Goal: Task Accomplishment & Management: Complete application form

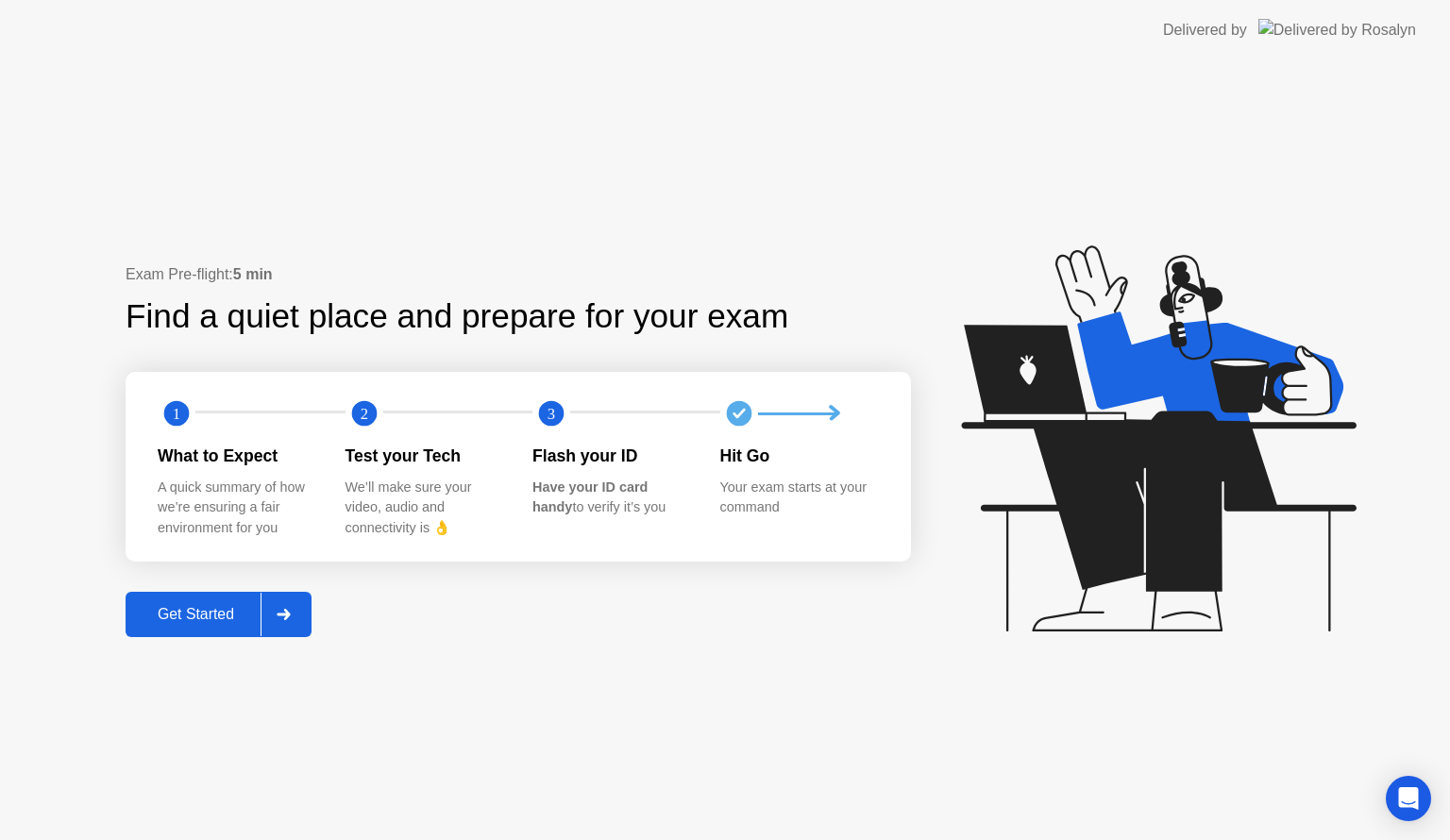
click at [242, 610] on div "Get Started" at bounding box center [196, 615] width 130 height 17
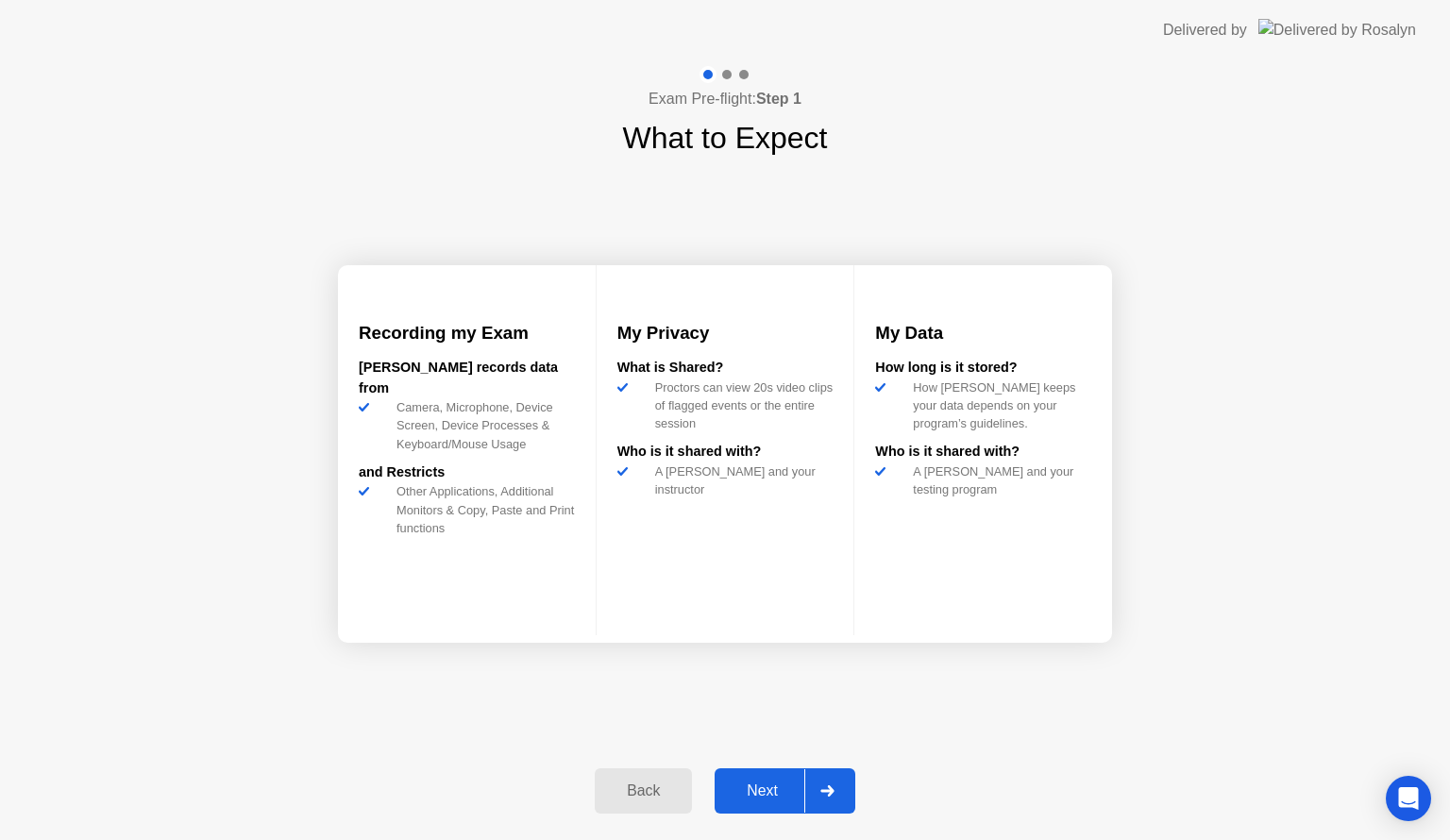
click at [771, 786] on div "Next" at bounding box center [762, 792] width 84 height 17
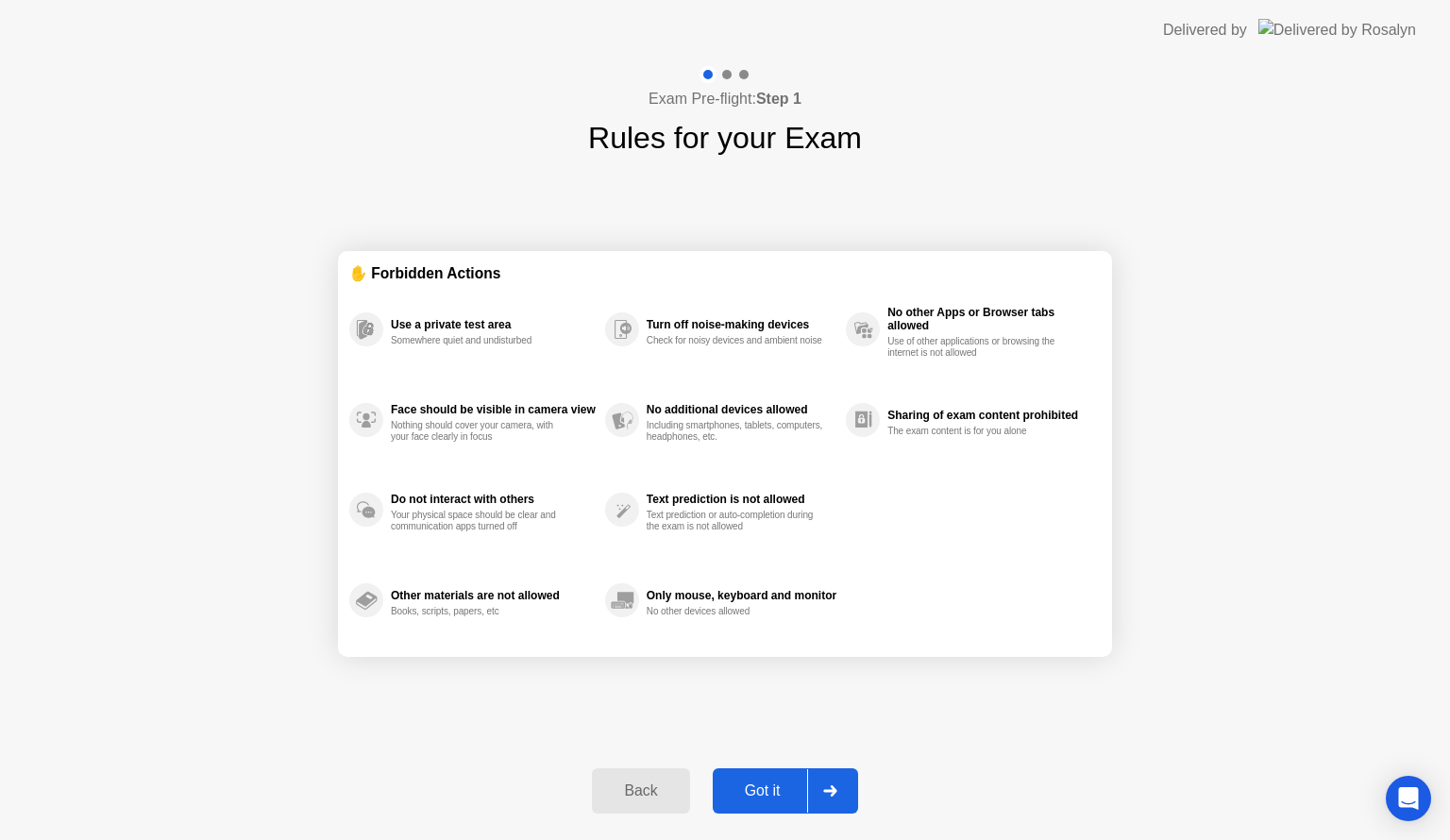
click at [761, 795] on div "Got it" at bounding box center [763, 792] width 89 height 17
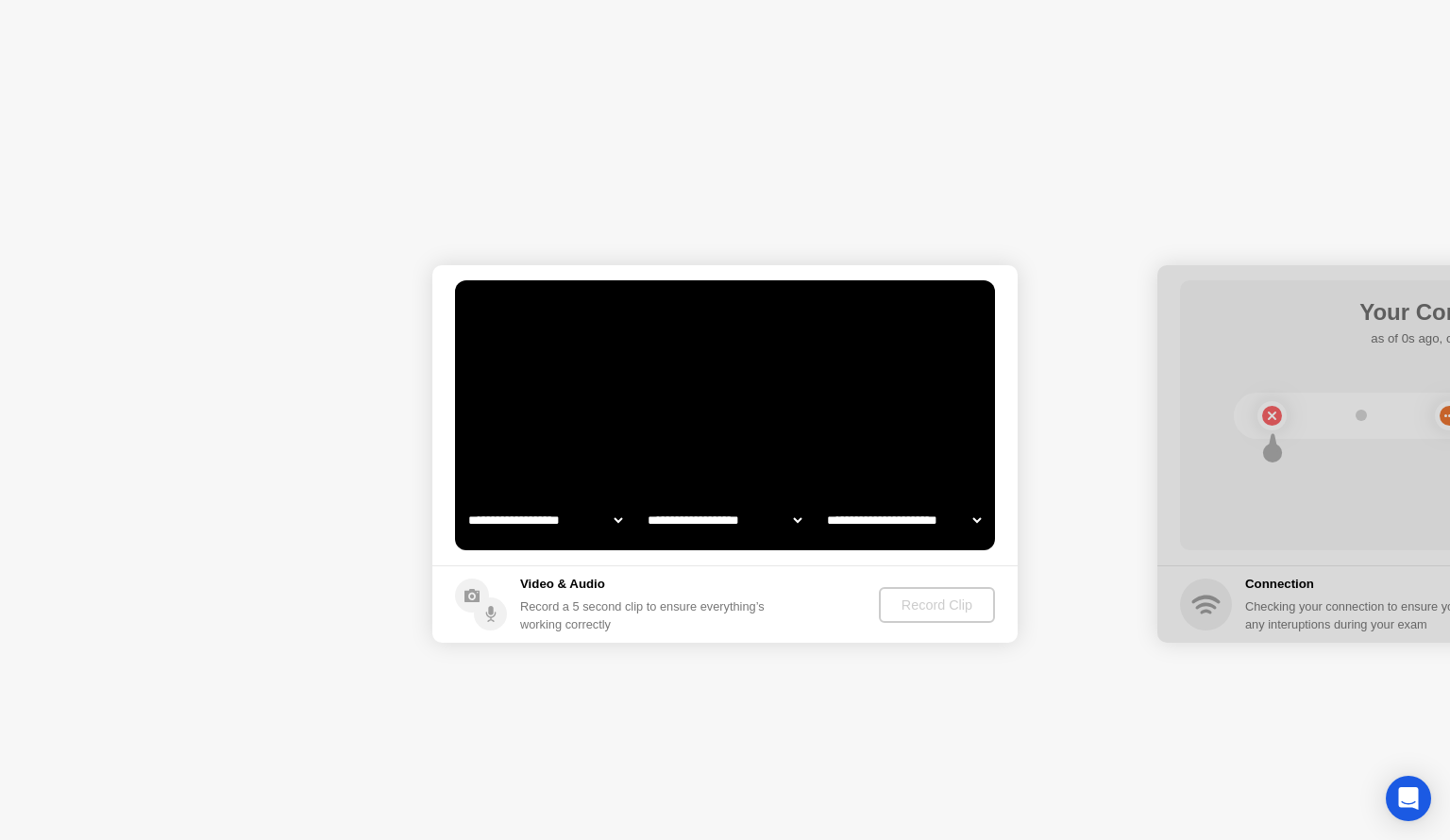
select select "**********"
select select "*******"
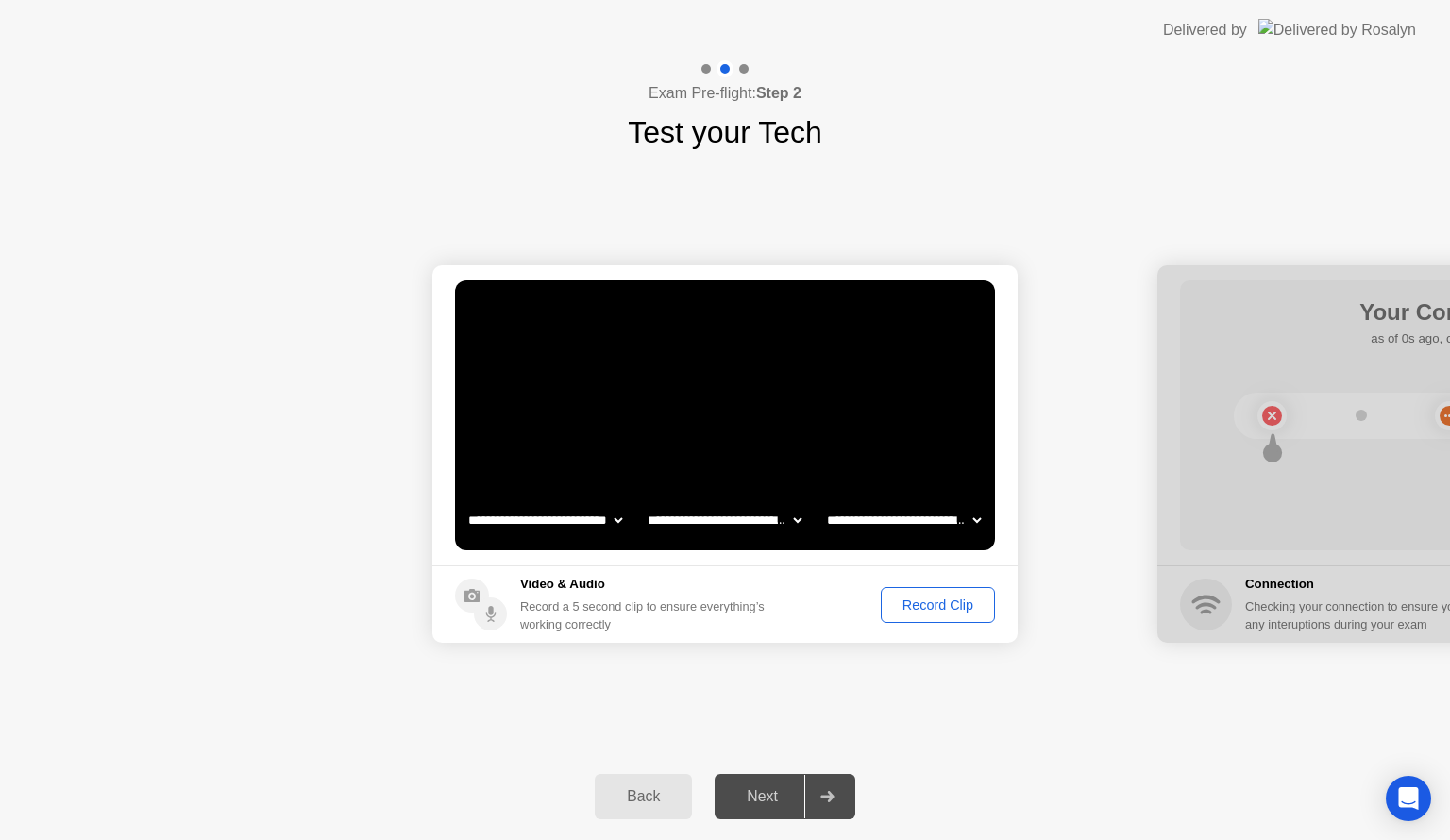
click at [919, 607] on div "Record Clip" at bounding box center [938, 605] width 101 height 15
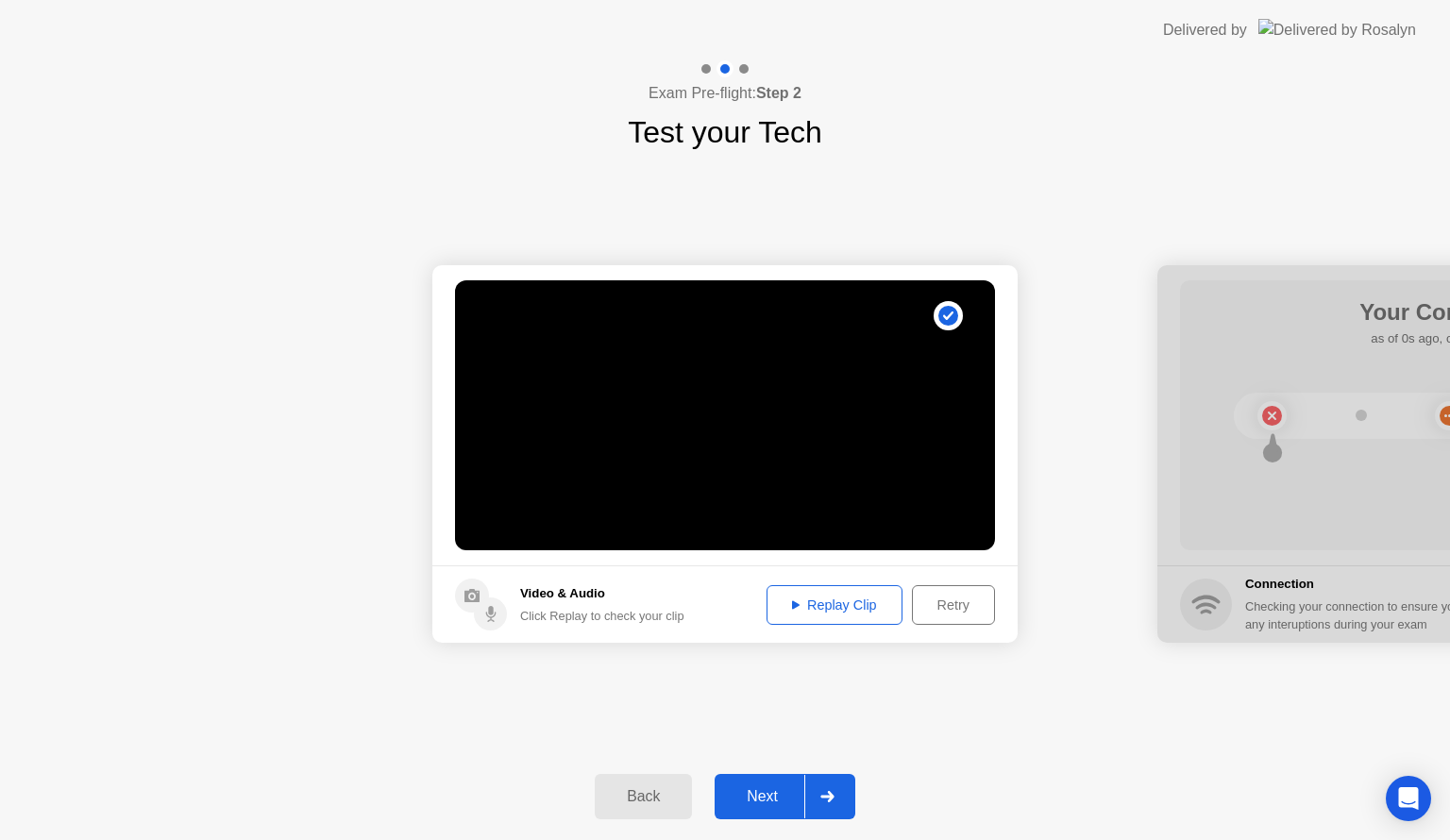
click at [744, 804] on div "Next" at bounding box center [762, 796] width 84 height 17
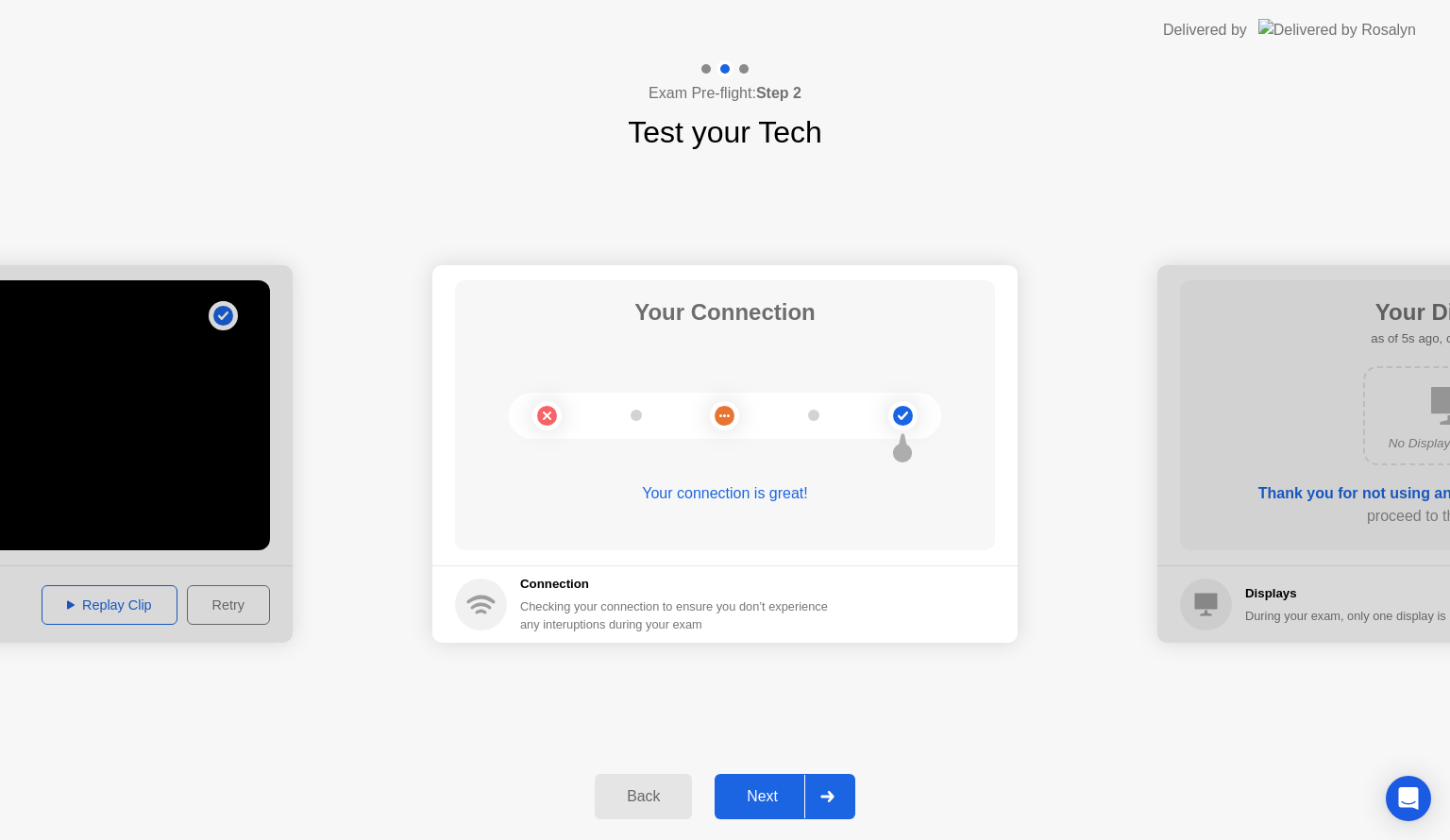
click at [740, 811] on button "Next" at bounding box center [784, 796] width 140 height 45
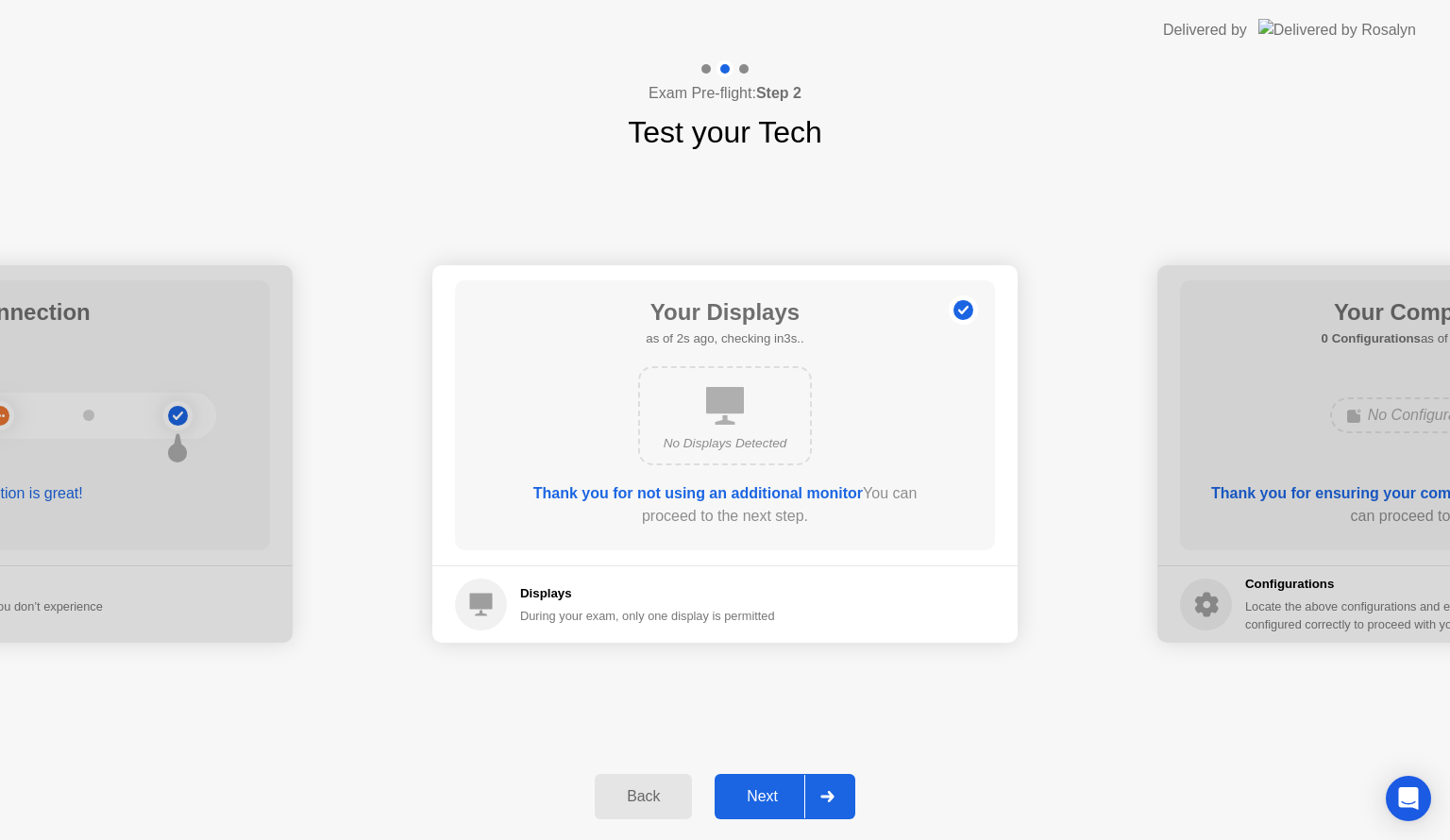
click at [757, 793] on div "Next" at bounding box center [762, 796] width 84 height 17
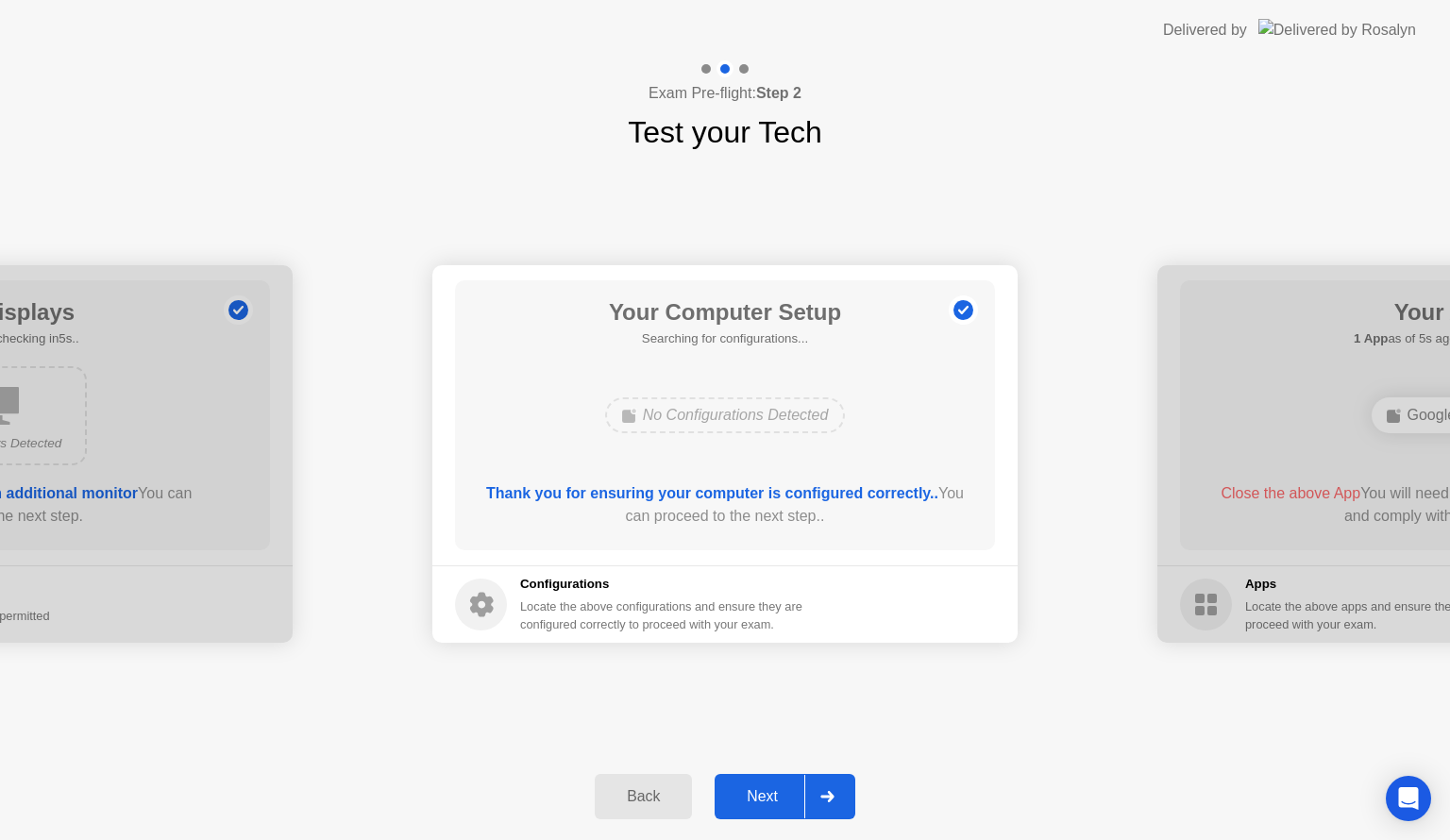
click at [757, 793] on div "Next" at bounding box center [762, 796] width 84 height 17
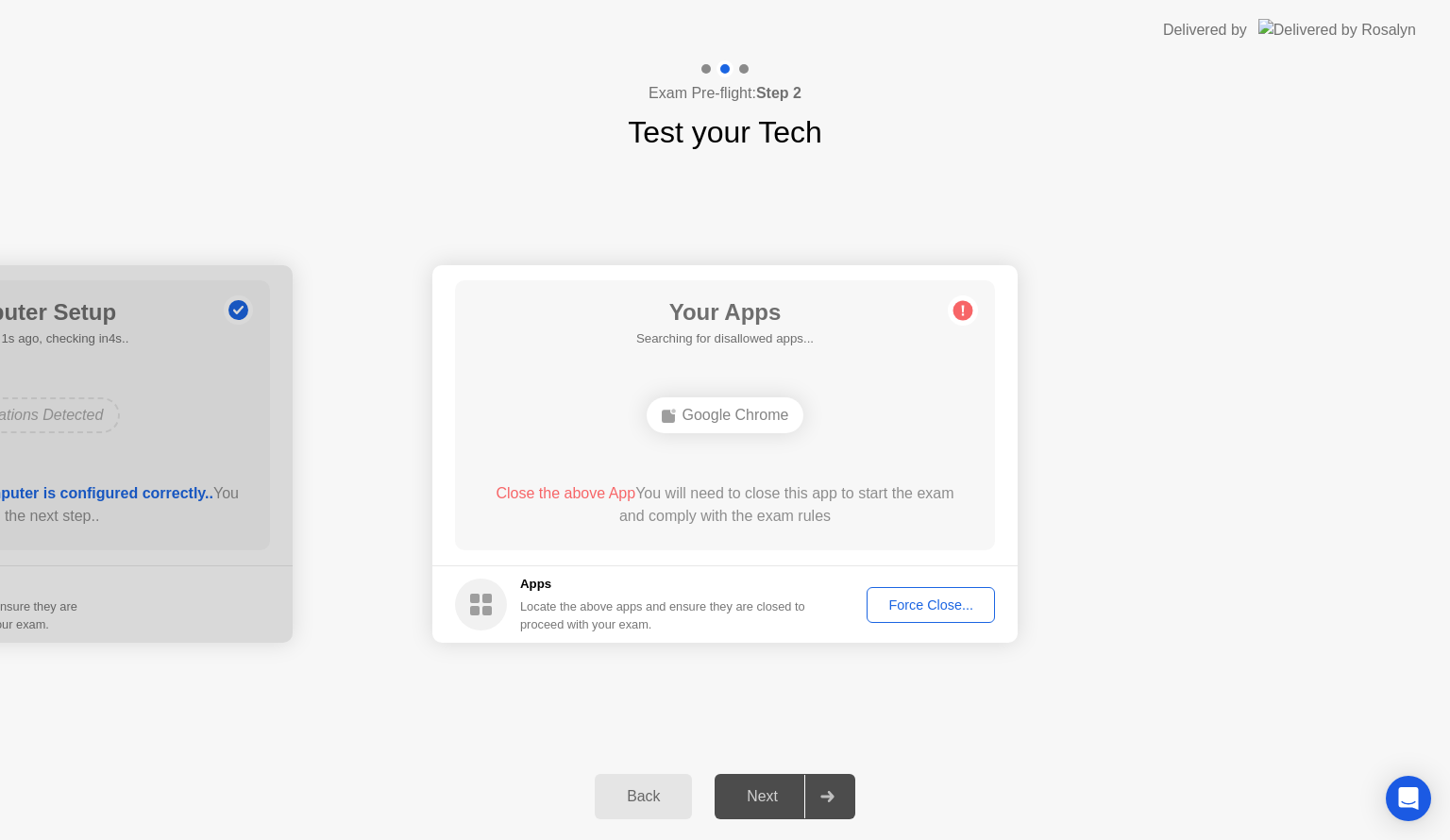
click at [913, 609] on div "Force Close..." at bounding box center [930, 605] width 115 height 15
click at [932, 607] on div "Force Close..." at bounding box center [930, 605] width 115 height 15
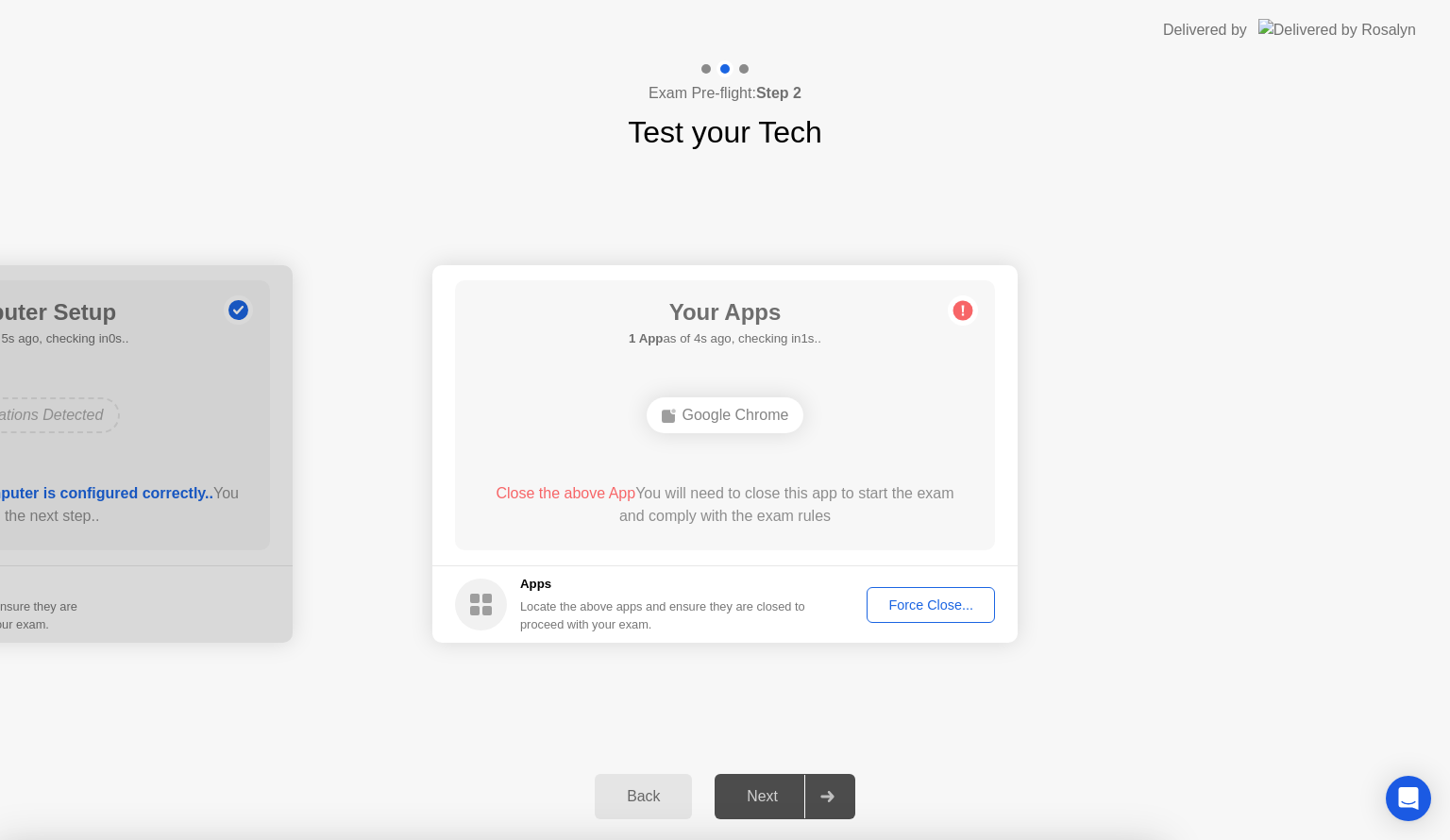
click at [919, 611] on div "Force Close..." at bounding box center [930, 605] width 115 height 15
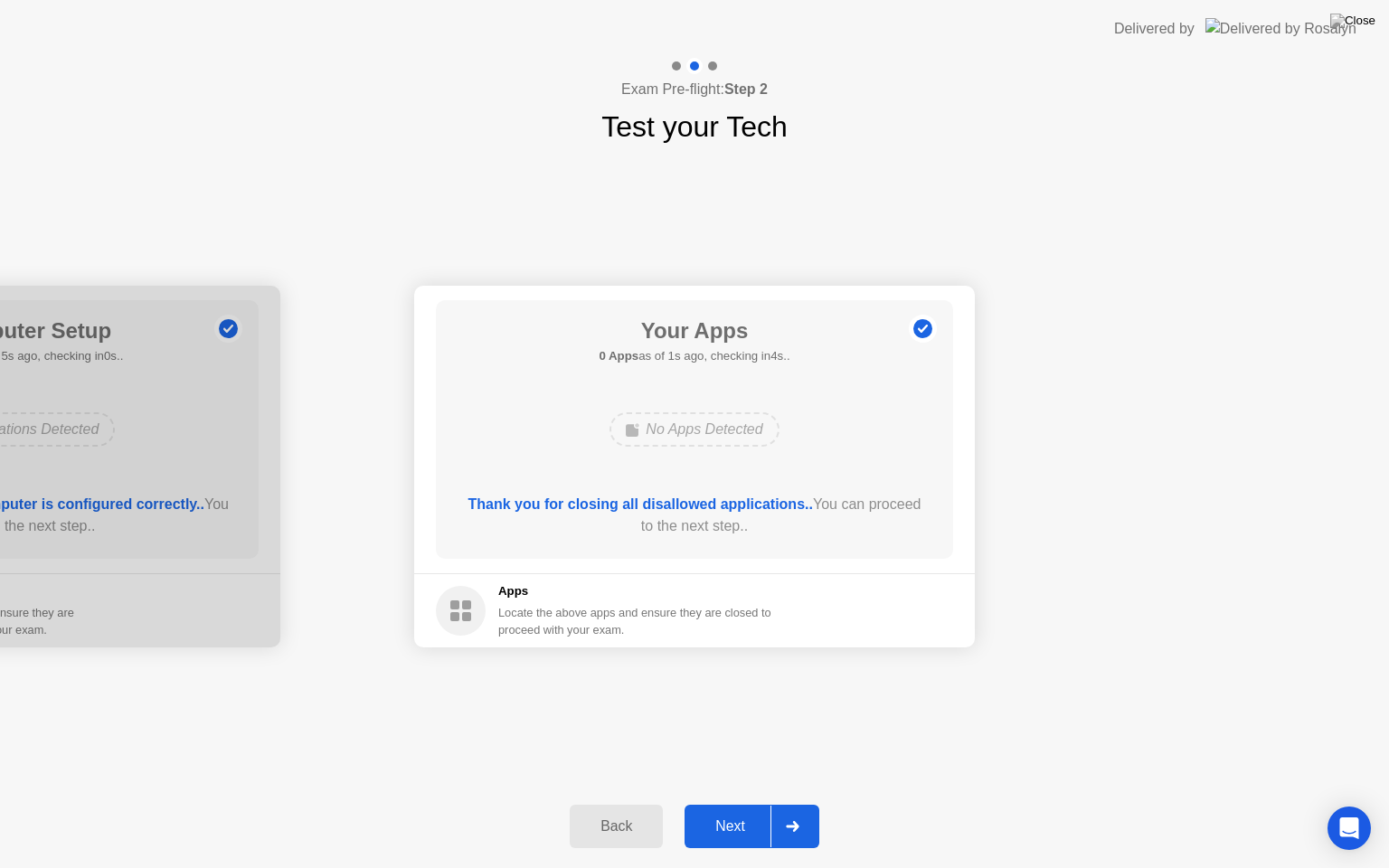
click at [740, 804] on div "Next" at bounding box center [730, 827] width 81 height 17
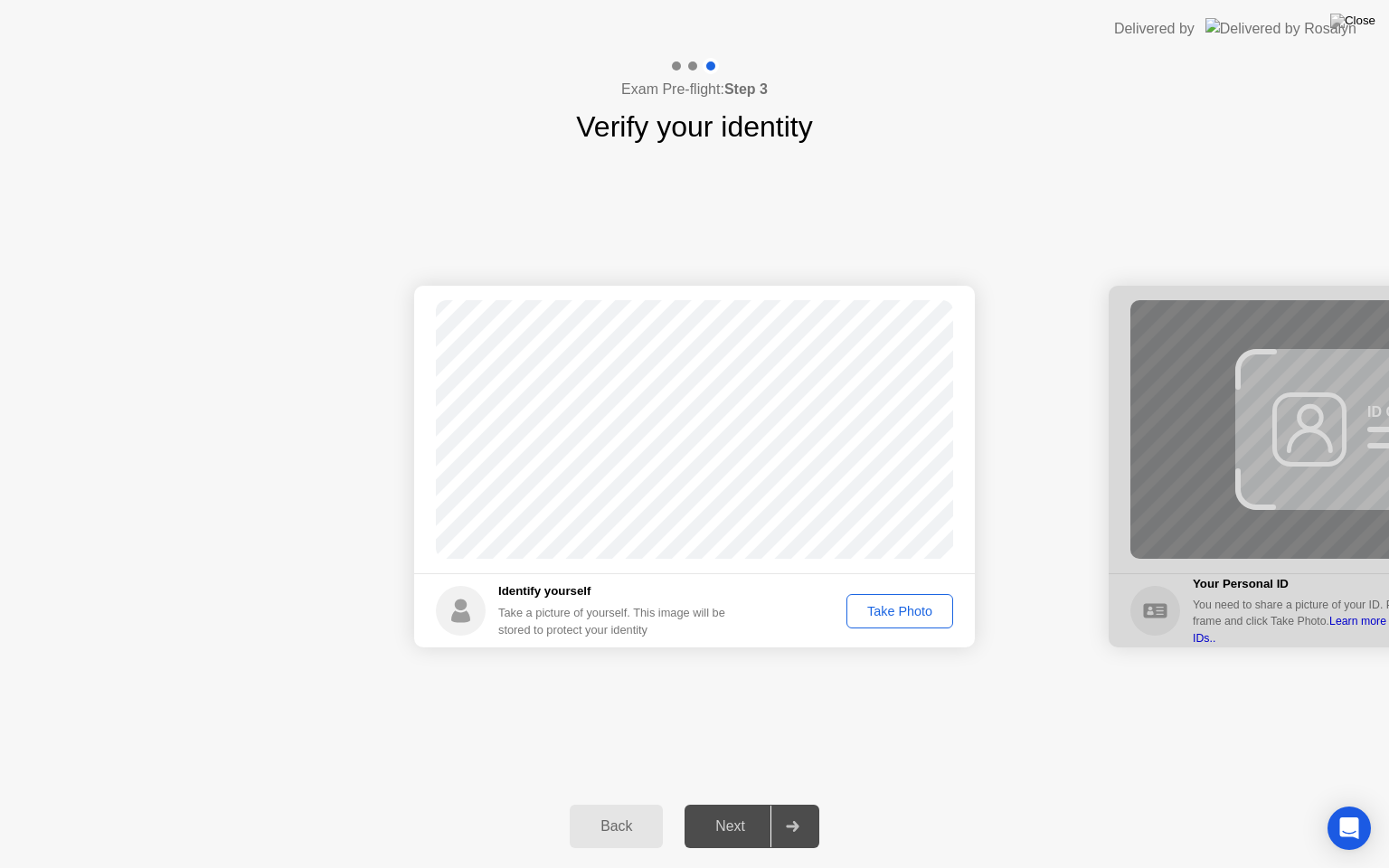
click at [746, 804] on div "Next" at bounding box center [730, 827] width 81 height 17
click at [907, 614] on div "Take Photo" at bounding box center [899, 611] width 94 height 15
click at [728, 804] on div "Next" at bounding box center [730, 827] width 81 height 17
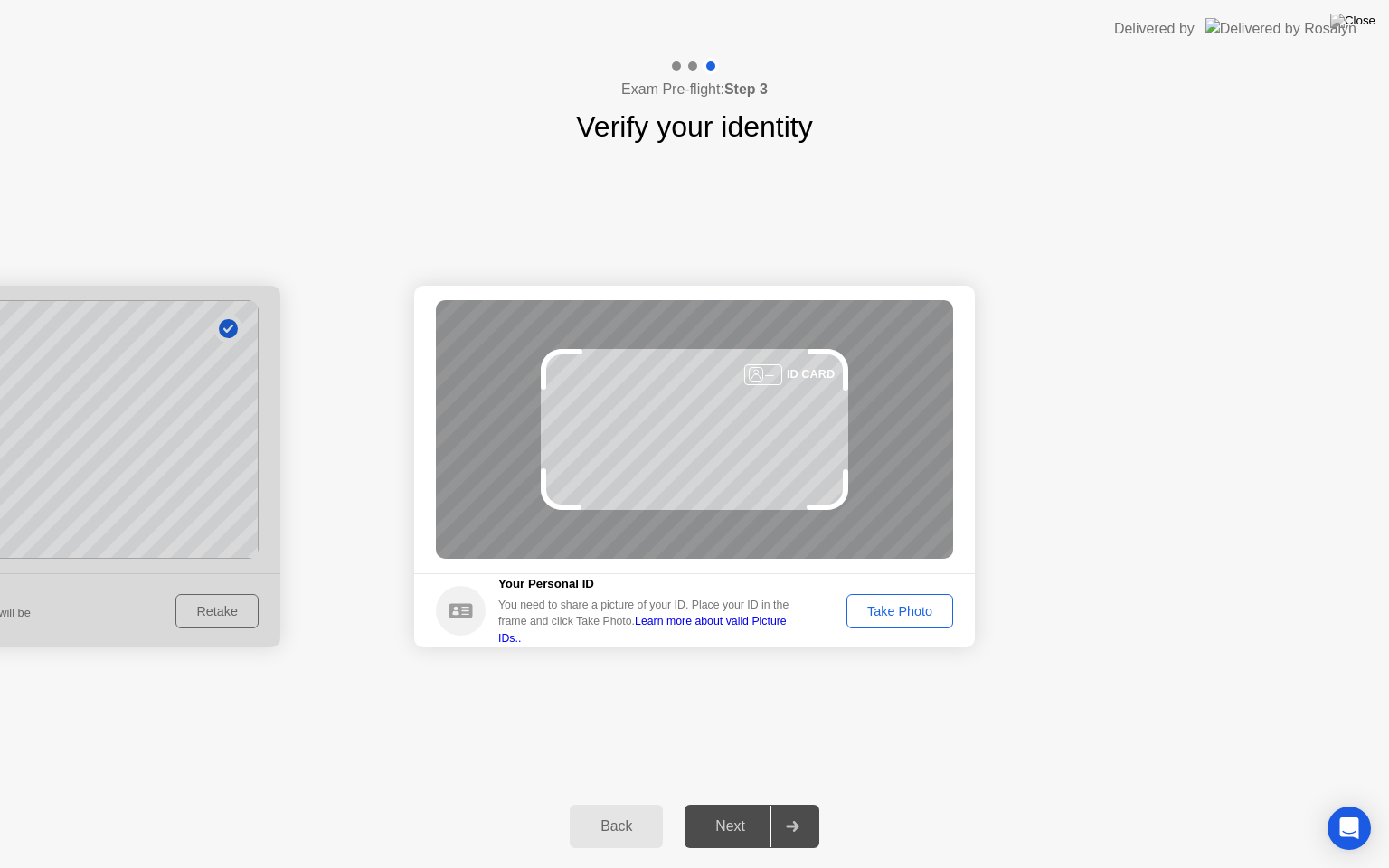
click at [897, 616] on div "Take Photo" at bounding box center [899, 611] width 94 height 15
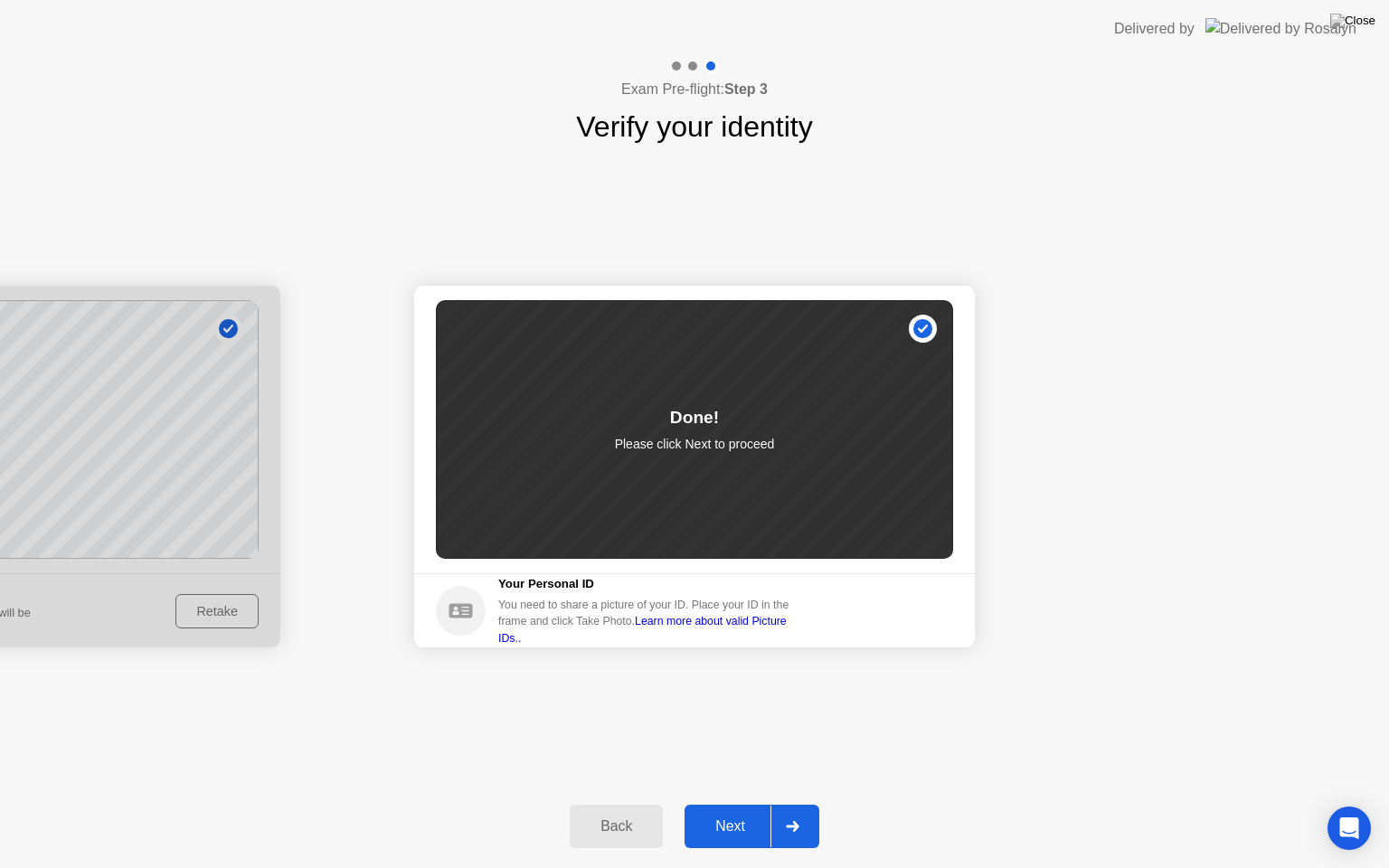
click at [734, 804] on div "Next" at bounding box center [730, 827] width 81 height 17
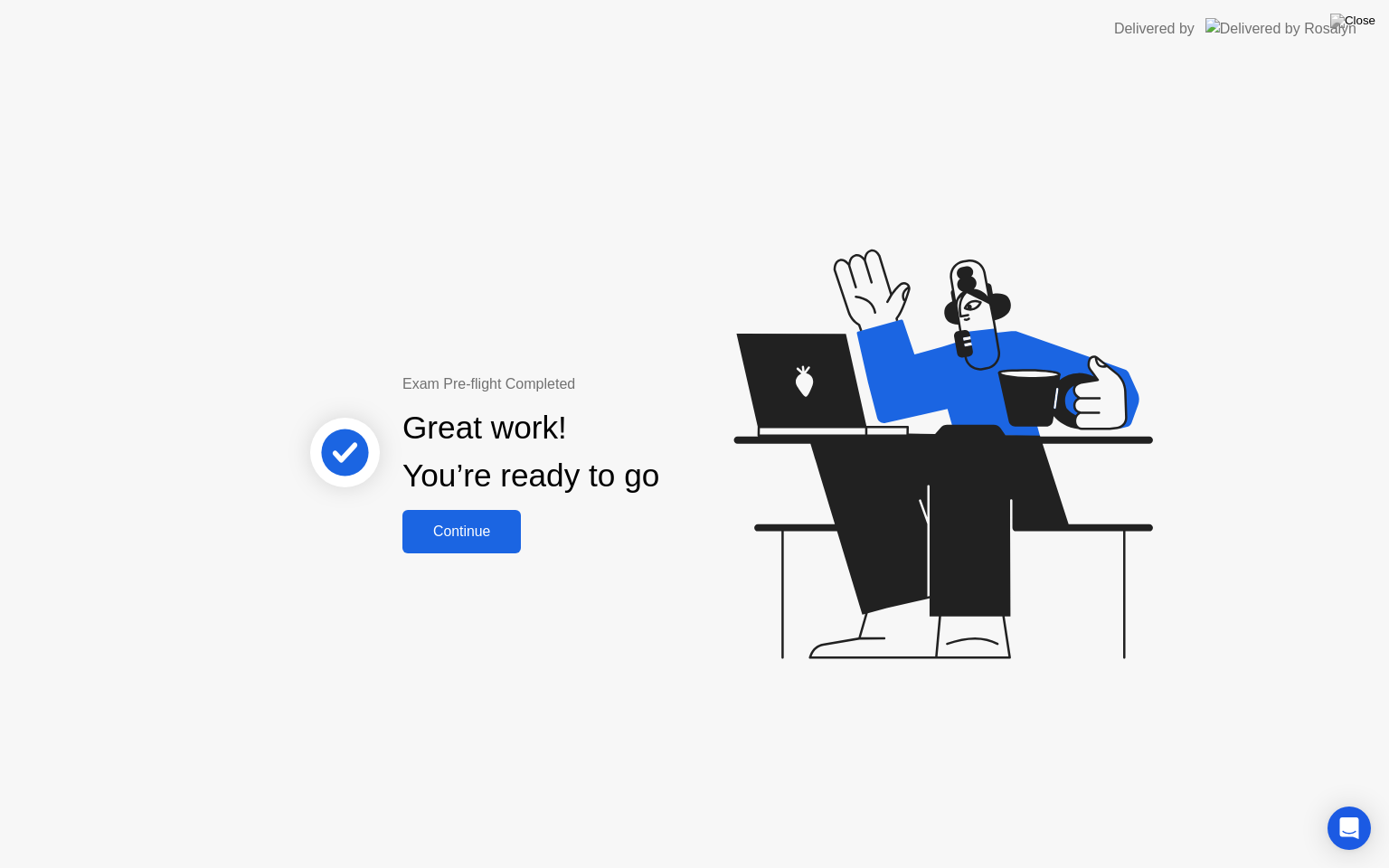
click at [482, 543] on button "Continue" at bounding box center [462, 531] width 119 height 44
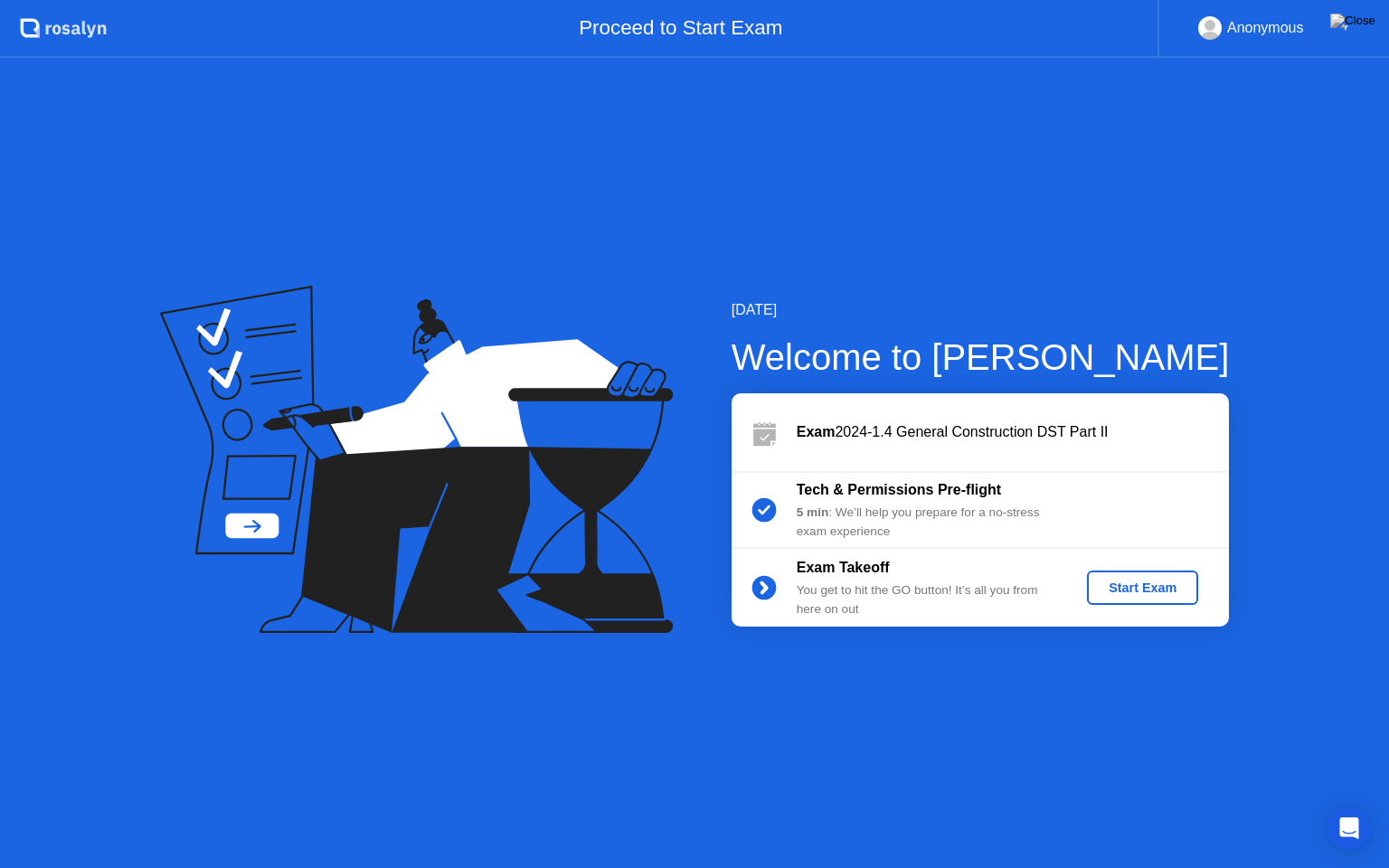
click at [1151, 591] on div "Start Exam" at bounding box center [1142, 588] width 96 height 15
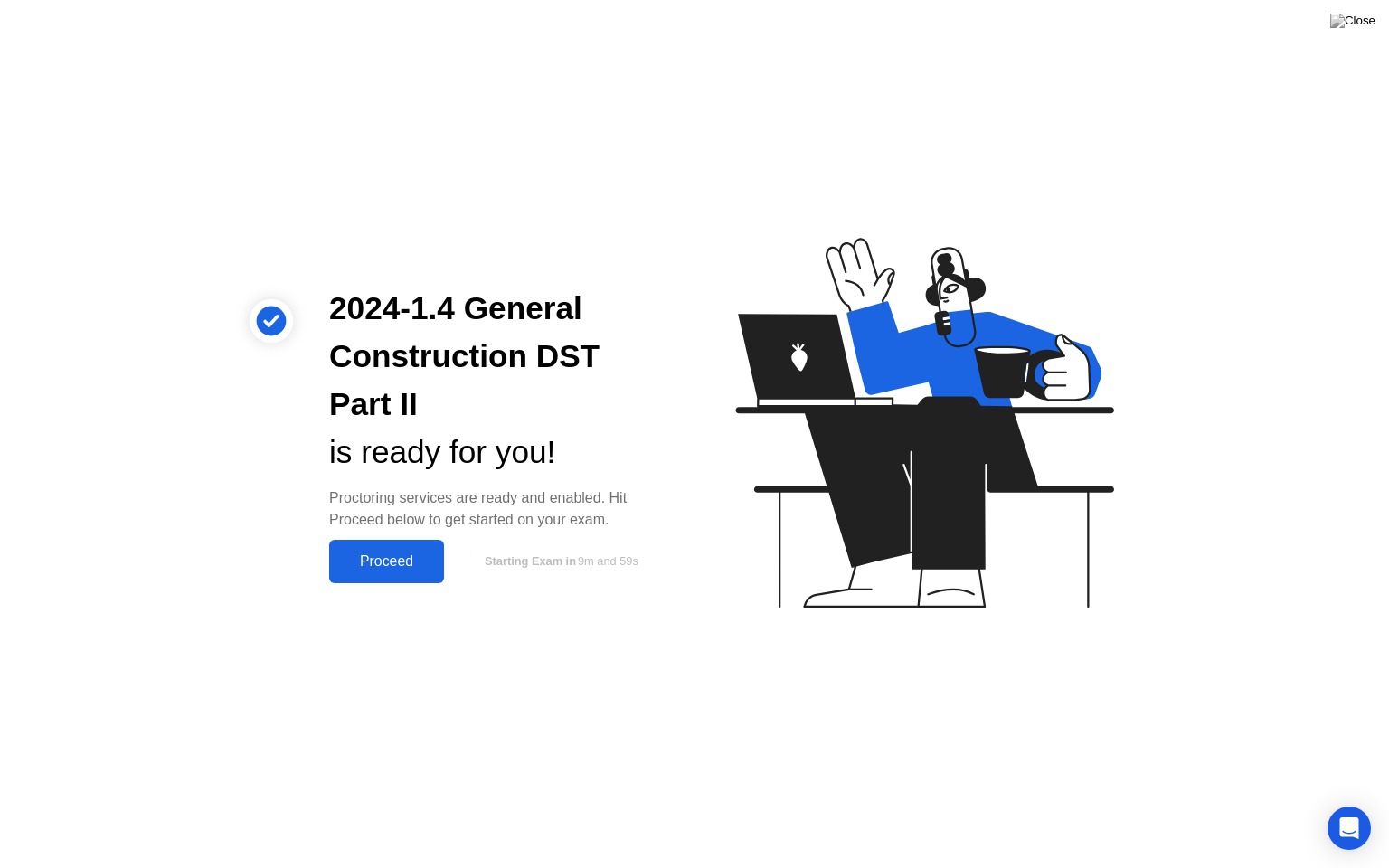
click at [384, 554] on div "Proceed" at bounding box center [387, 562] width 104 height 17
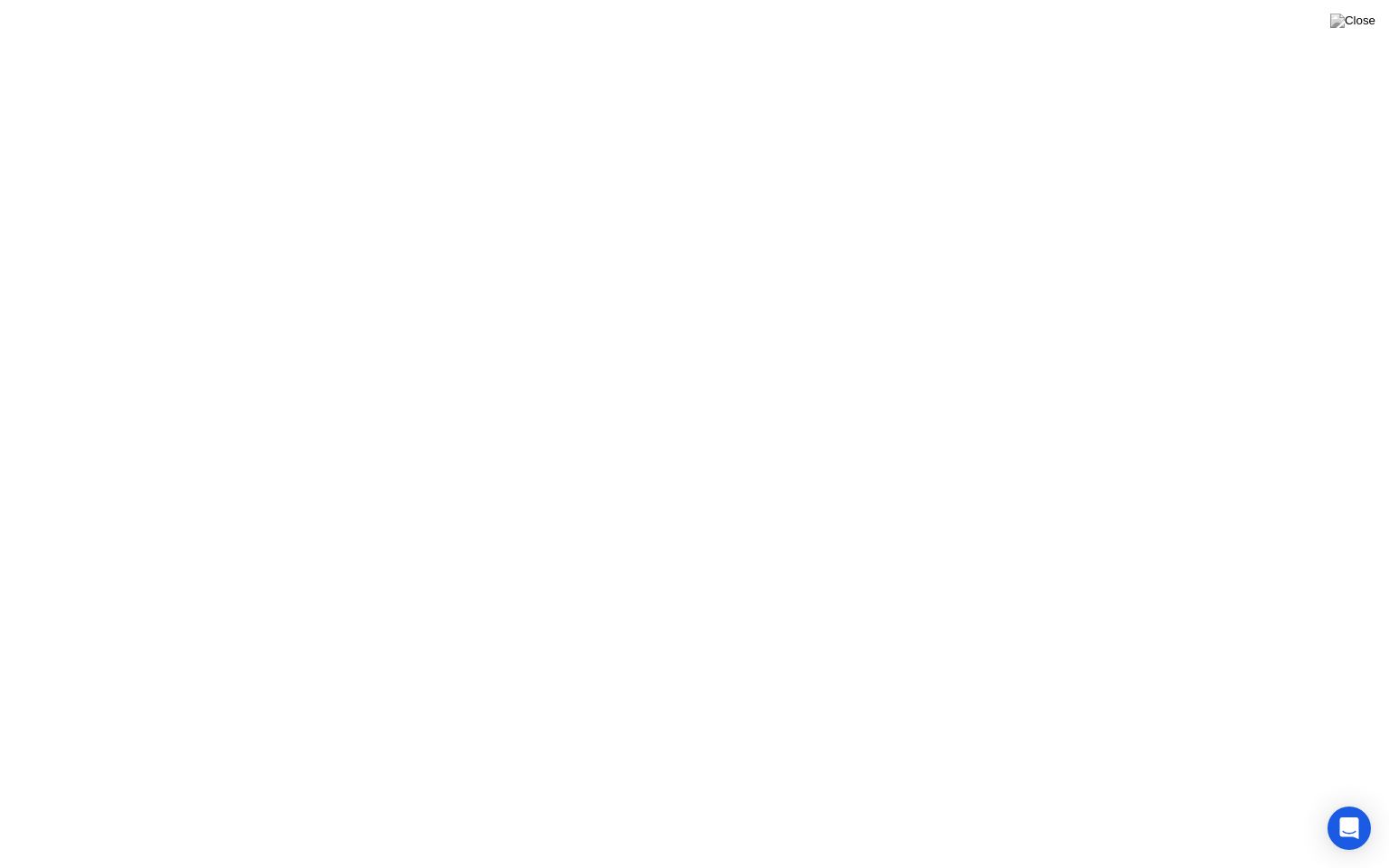
click div "Heads up! A [PERSON_NAME] reviewed a flagged event in your session and wants to…"
